Goal: Transaction & Acquisition: Purchase product/service

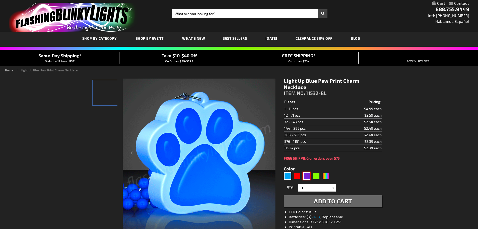
click at [307, 176] on div "Purple" at bounding box center [307, 176] width 8 height 8
type input "5640"
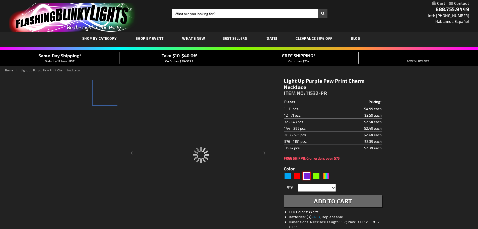
type input "11532-PR"
type input "Customize - Light Up Purple Paw Print Charm Necklace - ITEM NO: 11532-PR"
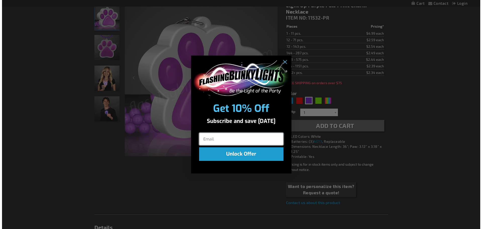
scroll to position [176, 0]
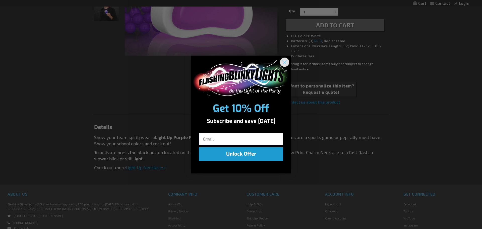
click at [284, 61] on icon "Close dialog" at bounding box center [285, 63] width 4 height 4
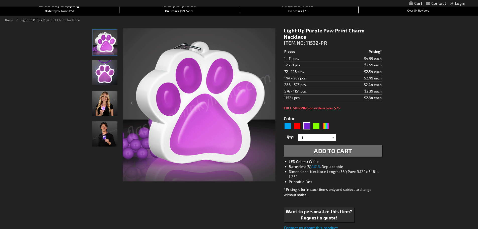
scroll to position [0, 0]
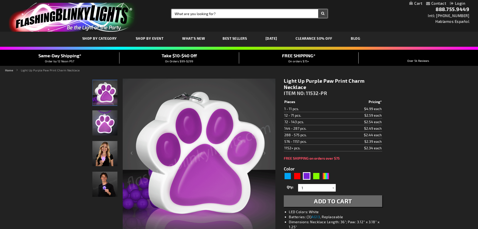
click at [209, 15] on input "Search" at bounding box center [250, 13] width 156 height 9
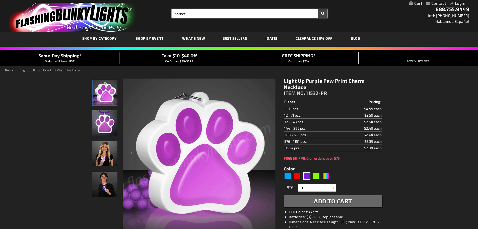
type input "hornet"
click at [318, 9] on button "Search" at bounding box center [322, 13] width 9 height 9
